Goal: Task Accomplishment & Management: Complete application form

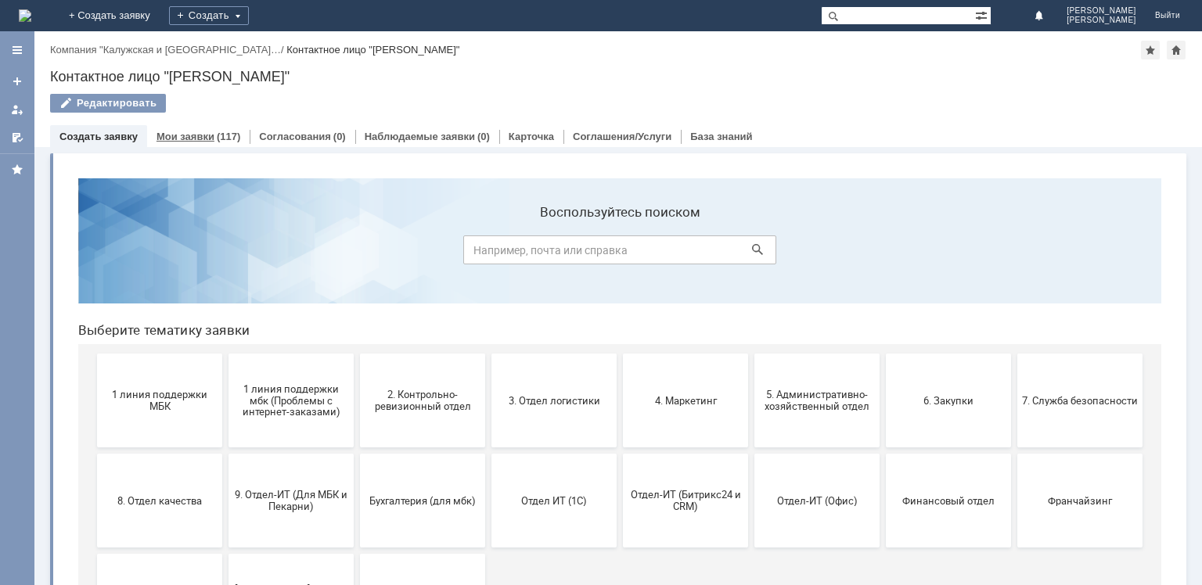
click at [200, 131] on link "Мои заявки" at bounding box center [185, 137] width 58 height 12
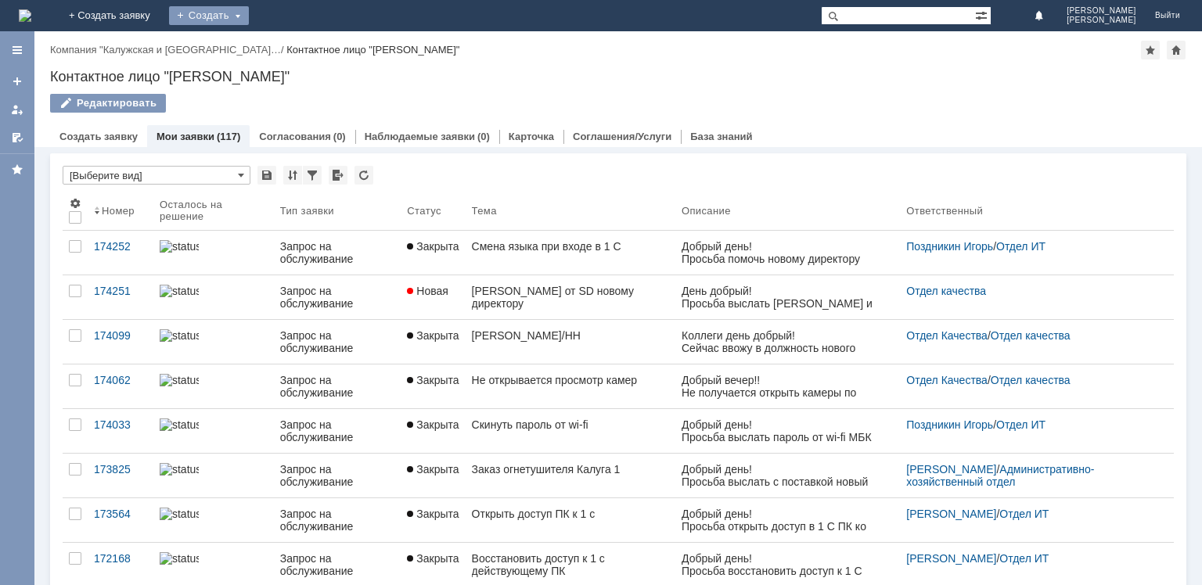
click at [249, 23] on div "Создать" at bounding box center [209, 15] width 80 height 19
click at [294, 37] on div "Заявка" at bounding box center [231, 46] width 125 height 25
click at [249, 20] on div "Создать" at bounding box center [209, 15] width 80 height 19
click at [291, 38] on link "Заявка" at bounding box center [231, 47] width 119 height 19
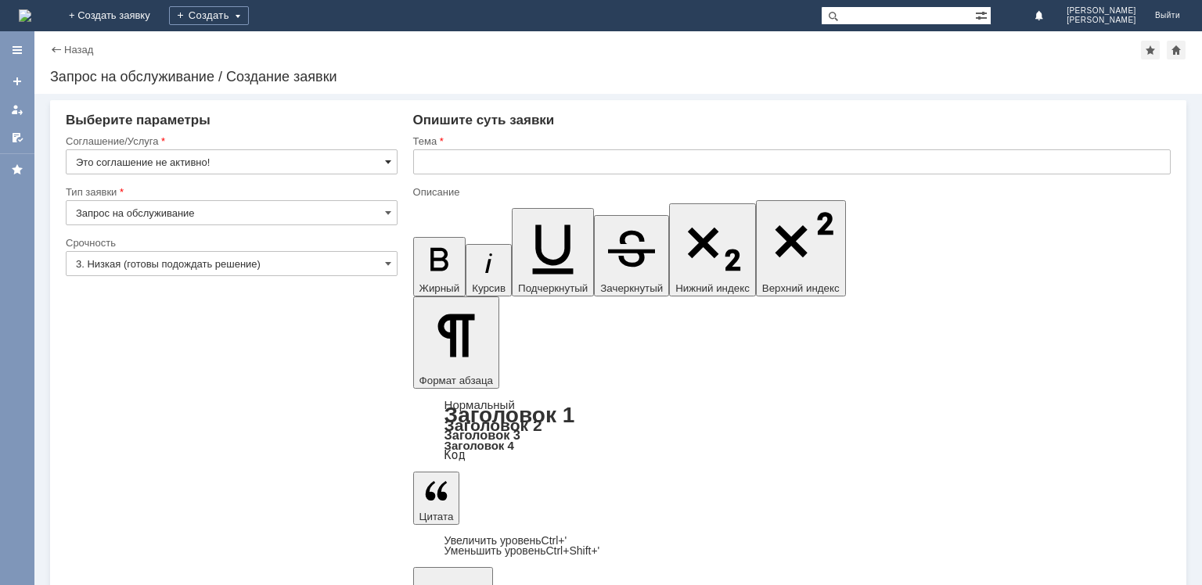
click at [387, 158] on span at bounding box center [388, 162] width 6 height 13
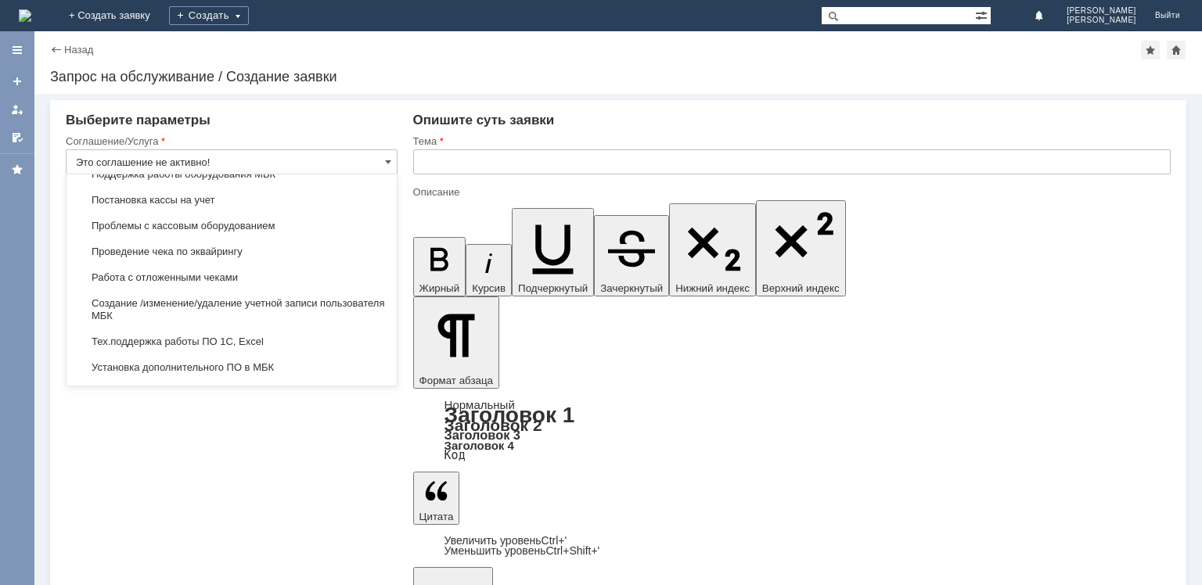
scroll to position [1674, 0]
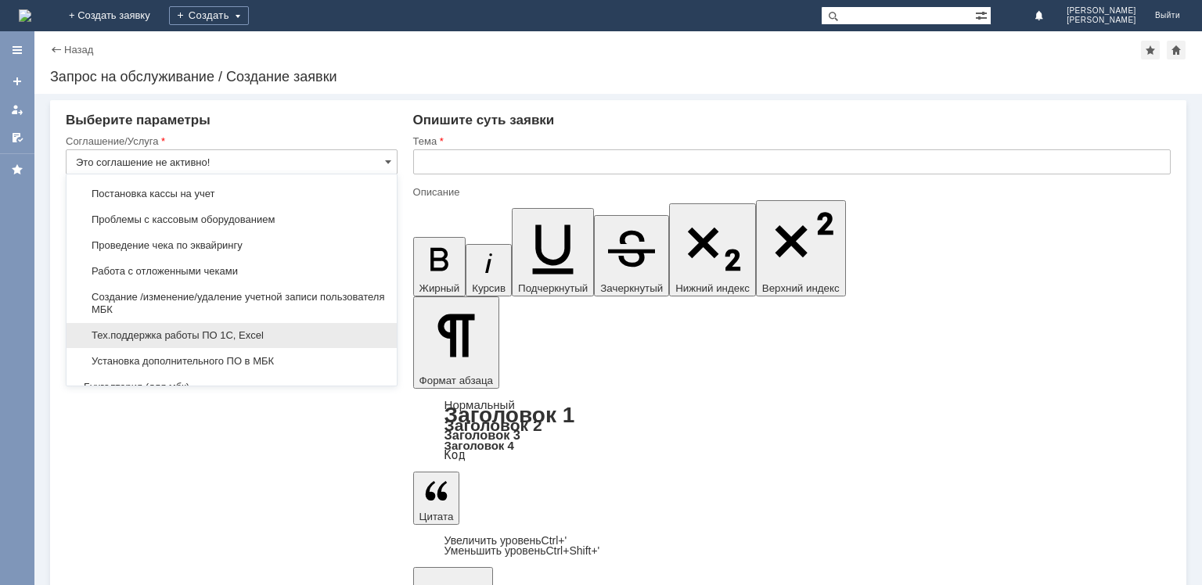
click at [296, 329] on span "Тех.поддержка работы ПО 1С, Excel" at bounding box center [231, 335] width 311 height 13
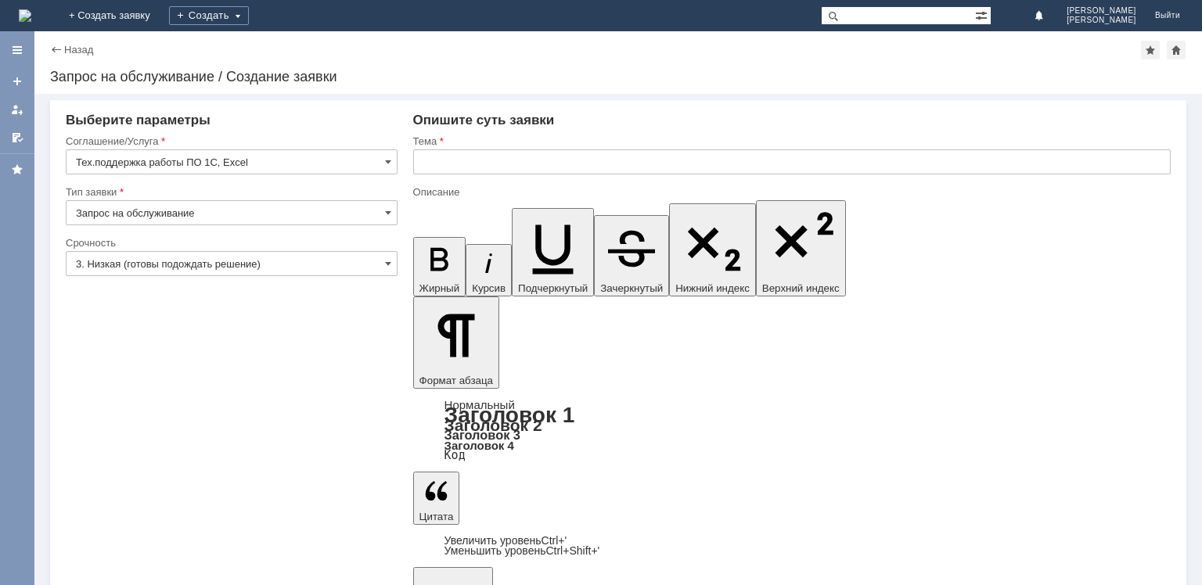
type input "Тех.поддержка работы ПО 1С, Excel"
click at [294, 207] on input "Запрос на обслуживание" at bounding box center [232, 212] width 332 height 25
type input "Запрос на обслуживание"
click at [321, 261] on input "3. Низкая (готовы подождать решение)" at bounding box center [232, 263] width 332 height 25
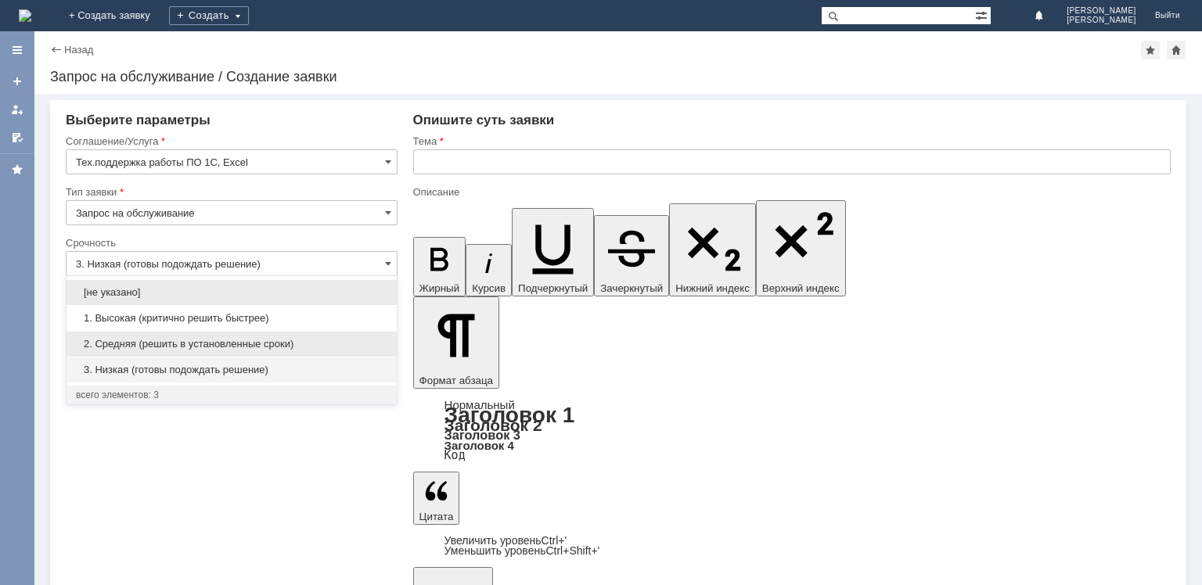
click at [217, 348] on span "2. Средняя (решить в установленные сроки)" at bounding box center [231, 344] width 311 height 13
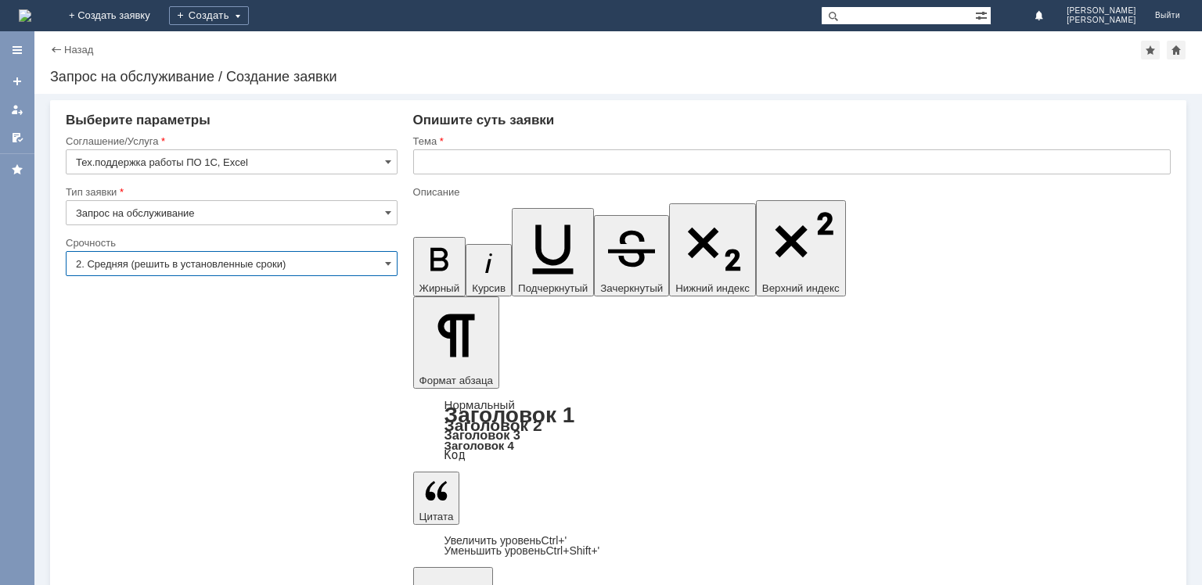
type input "2. Средняя (решить в установленные сроки)"
click at [487, 149] on input "text" at bounding box center [791, 161] width 757 height 25
type input "Не редактирует Excel"
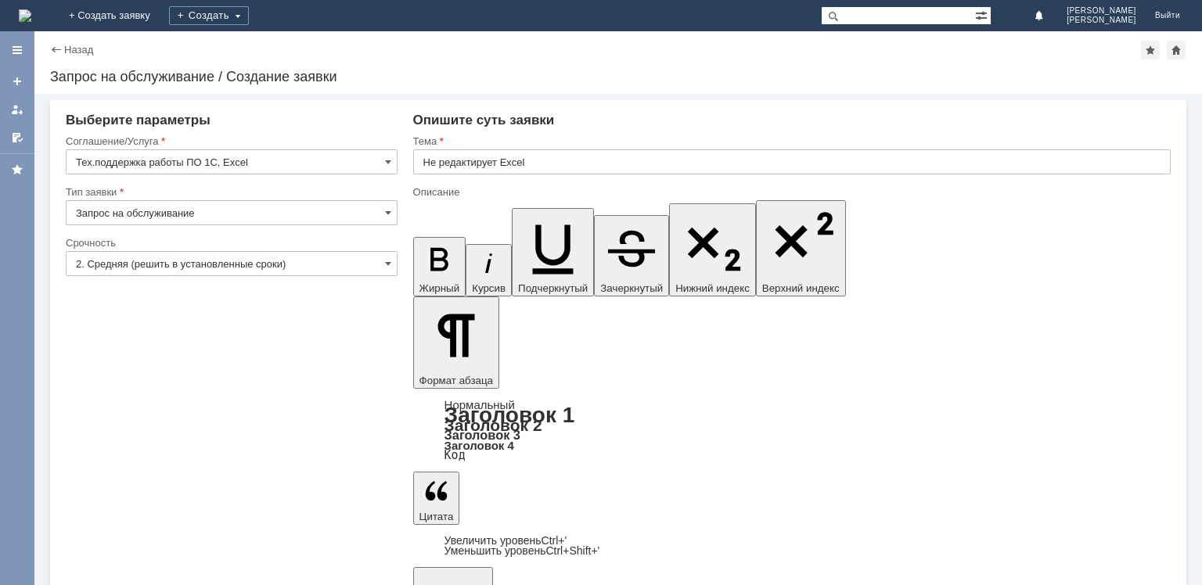
scroll to position [199, 2]
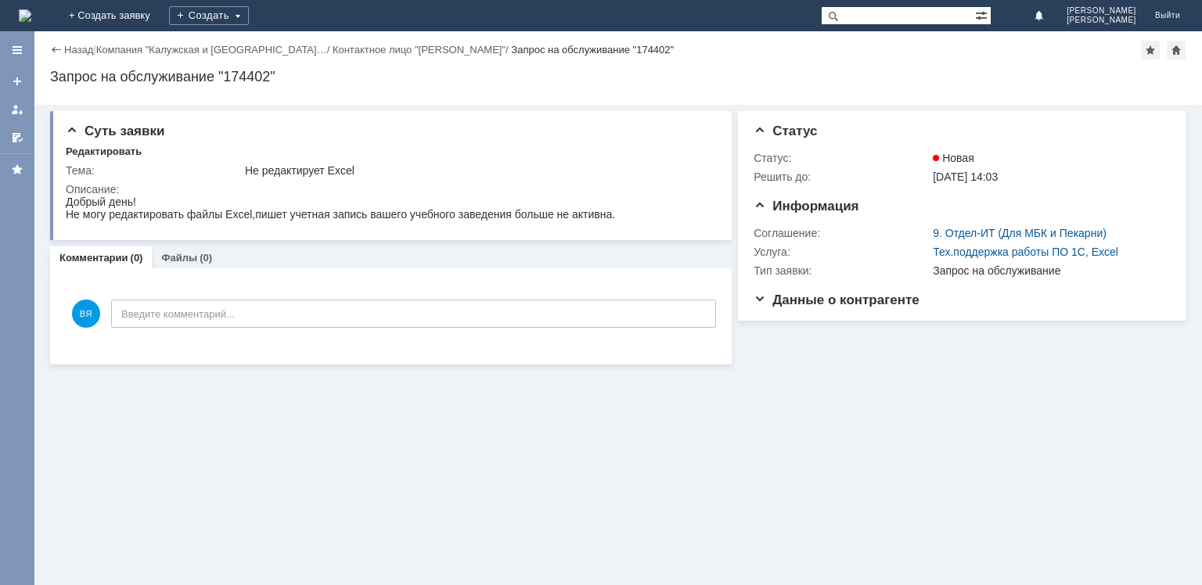
click at [76, 43] on div "Назад | Компания "Калужская и Тульская… / Контактное лицо "[PERSON_NAME]" / Зап…" at bounding box center [618, 50] width 1136 height 19
click at [76, 47] on link "Назад" at bounding box center [78, 50] width 29 height 12
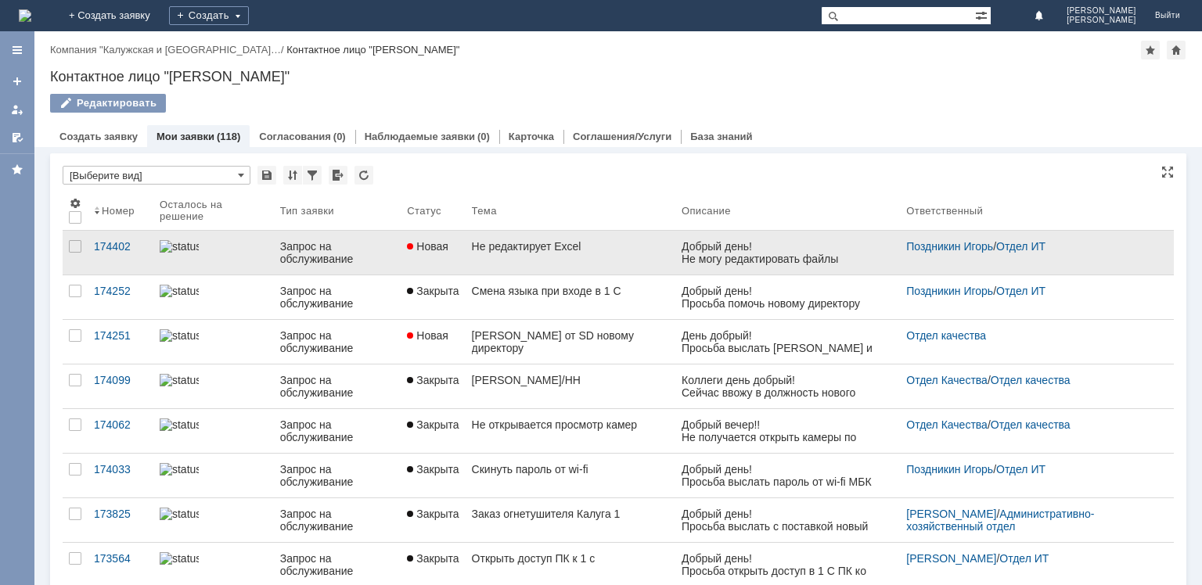
click at [402, 258] on link "Новая" at bounding box center [433, 253] width 64 height 44
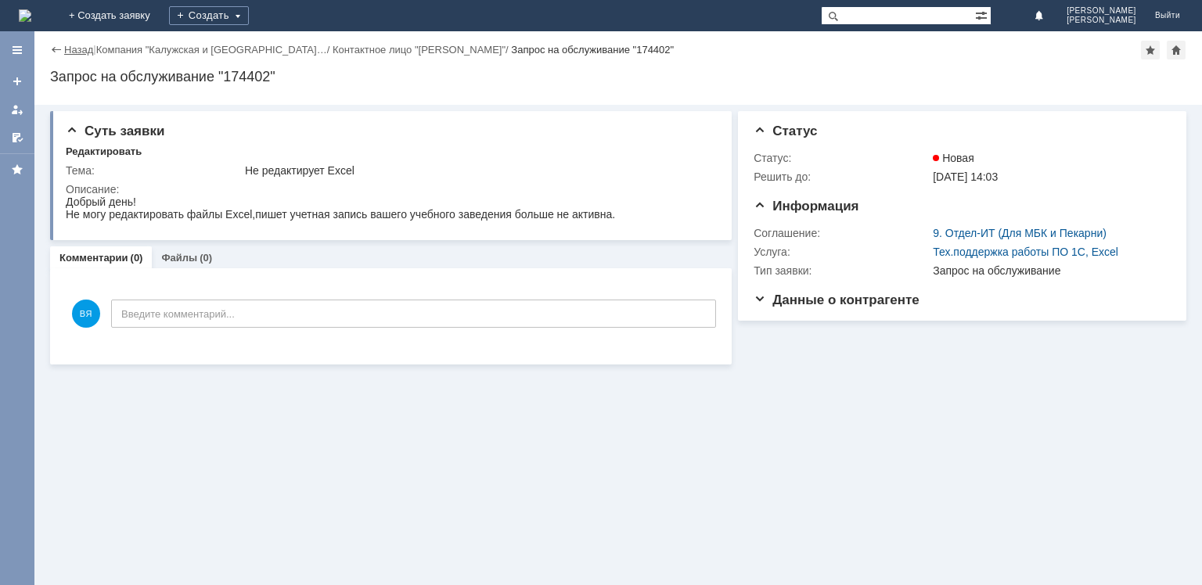
click at [78, 51] on link "Назад" at bounding box center [78, 50] width 29 height 12
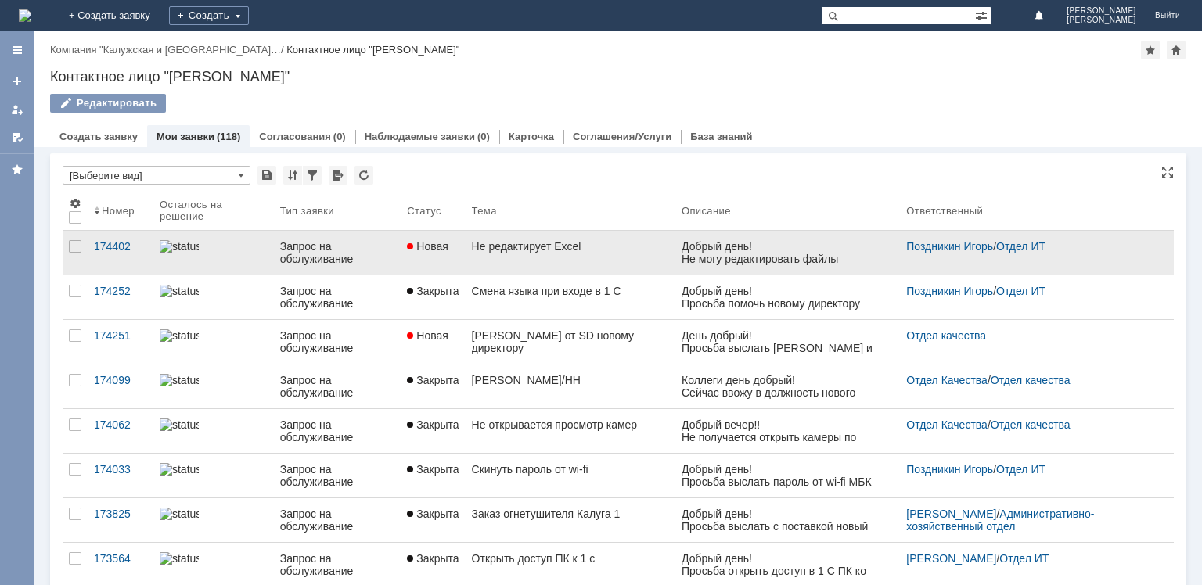
click at [380, 257] on div "Запрос на обслуживание" at bounding box center [337, 252] width 115 height 25
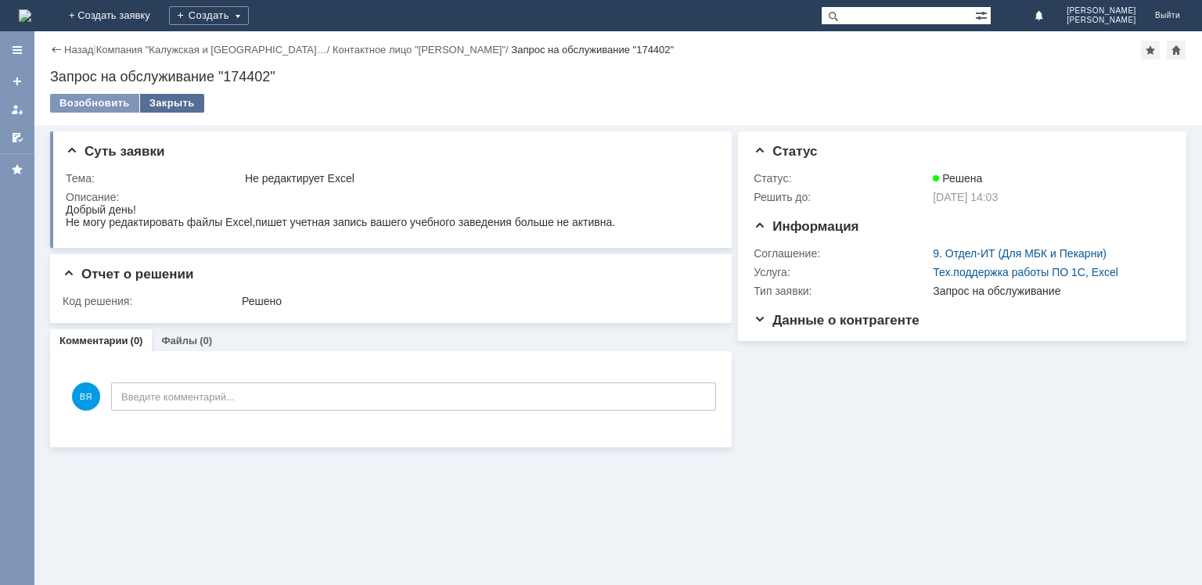
click at [176, 95] on div "Закрыть" at bounding box center [172, 103] width 64 height 19
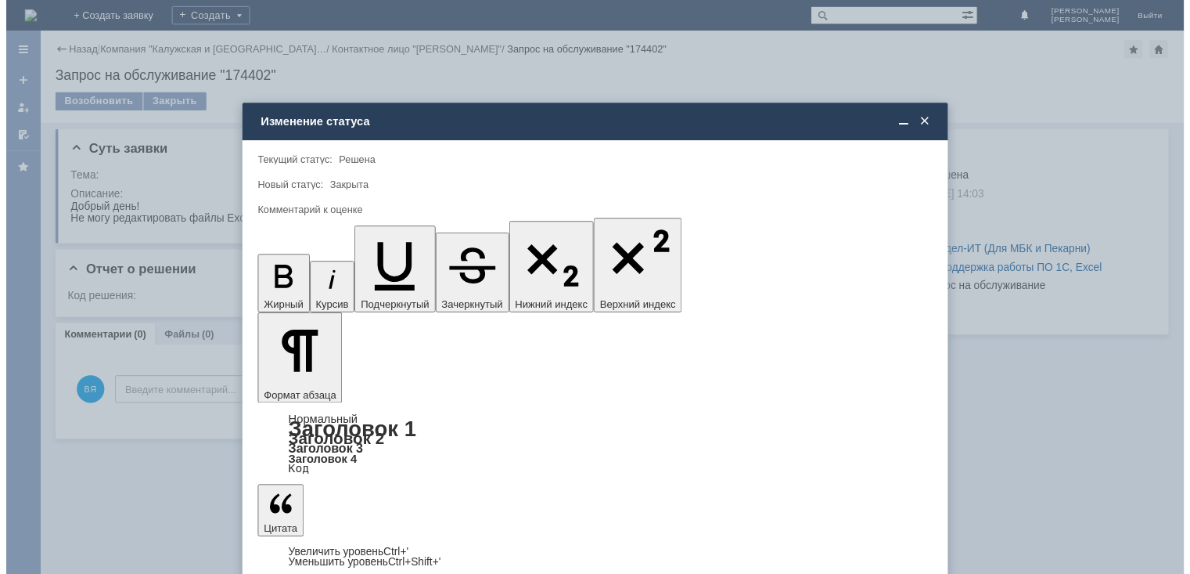
scroll to position [19, 0]
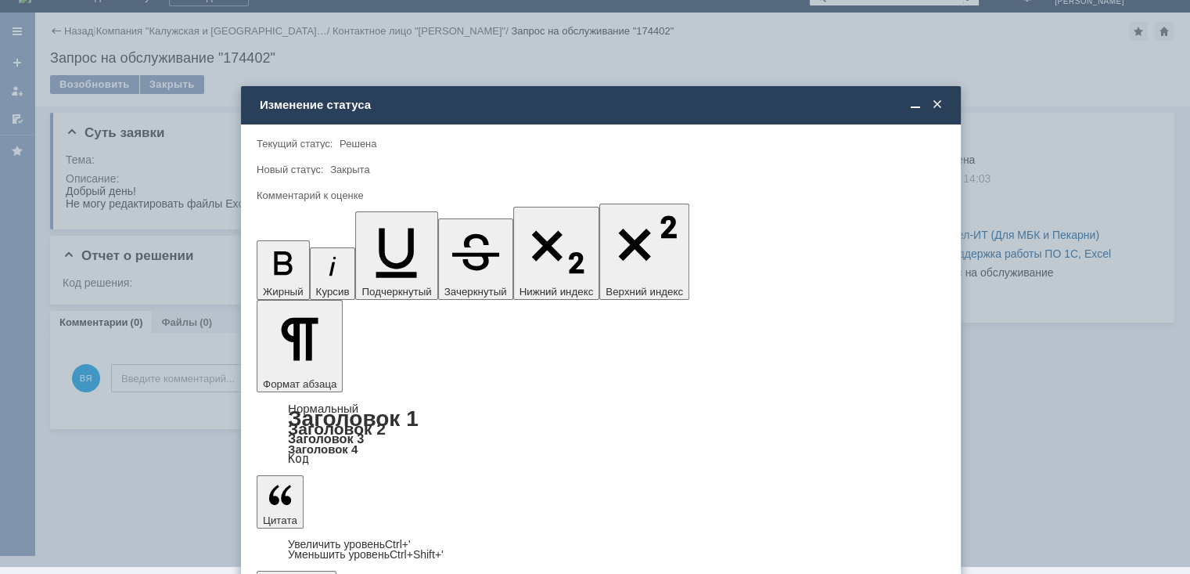
click at [346, 529] on div "5 - Отлично" at bounding box center [600, 539] width 687 height 25
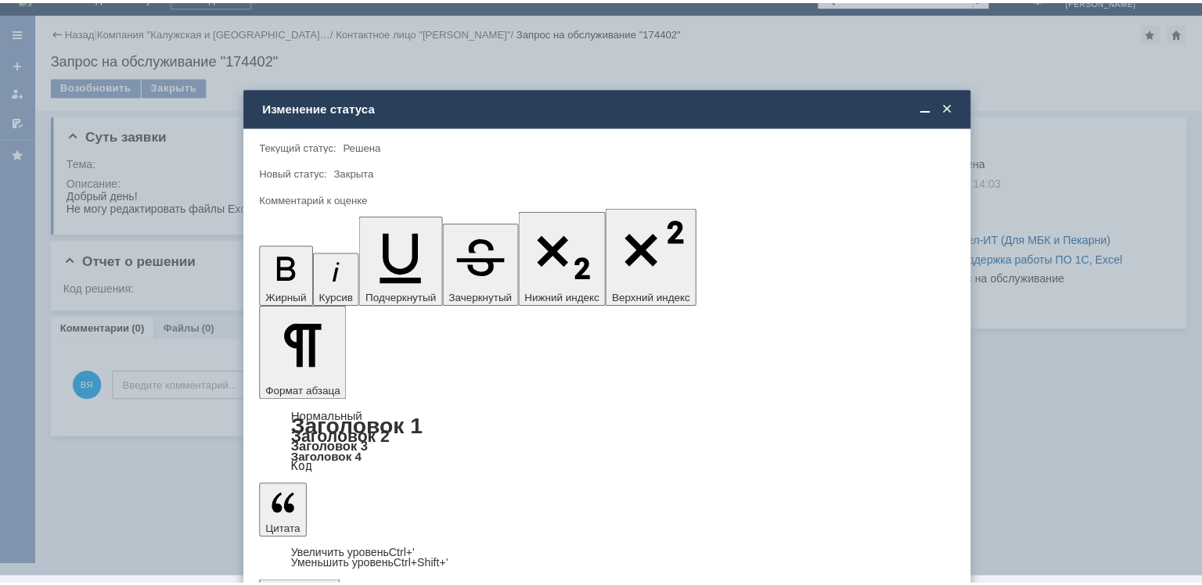
scroll to position [0, 0]
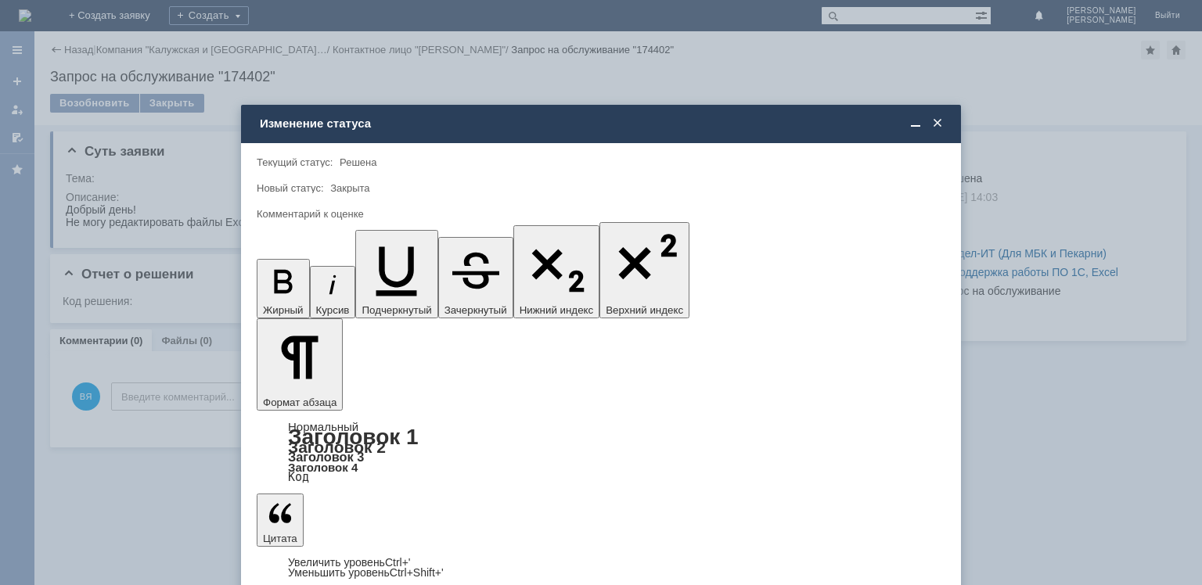
type input "5 - Отлично"
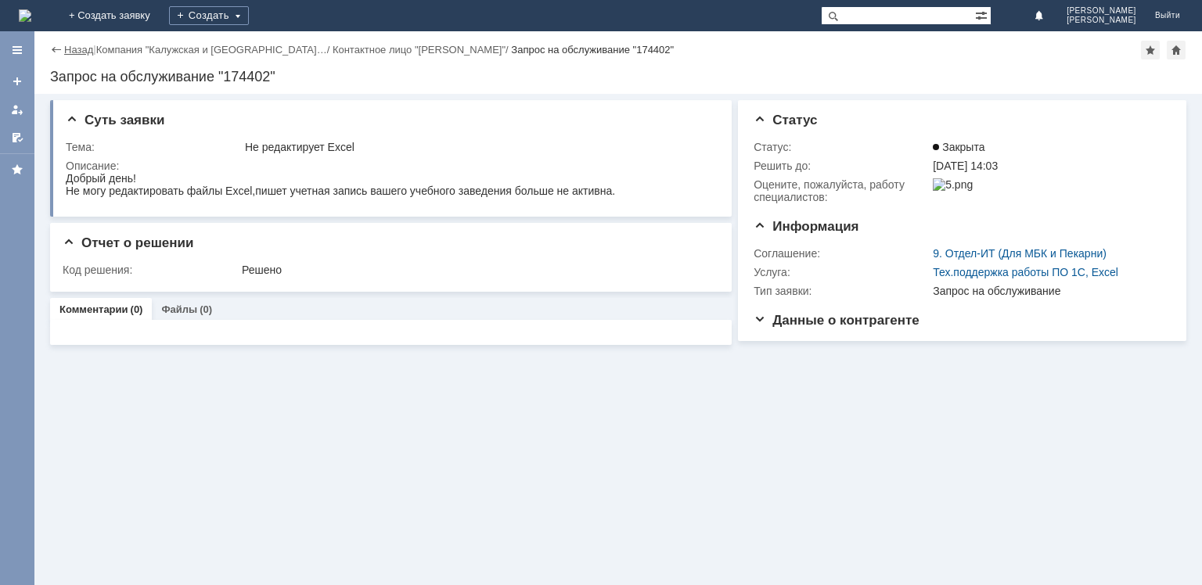
click at [77, 49] on link "Назад" at bounding box center [78, 50] width 29 height 12
